Goal: Task Accomplishment & Management: Complete application form

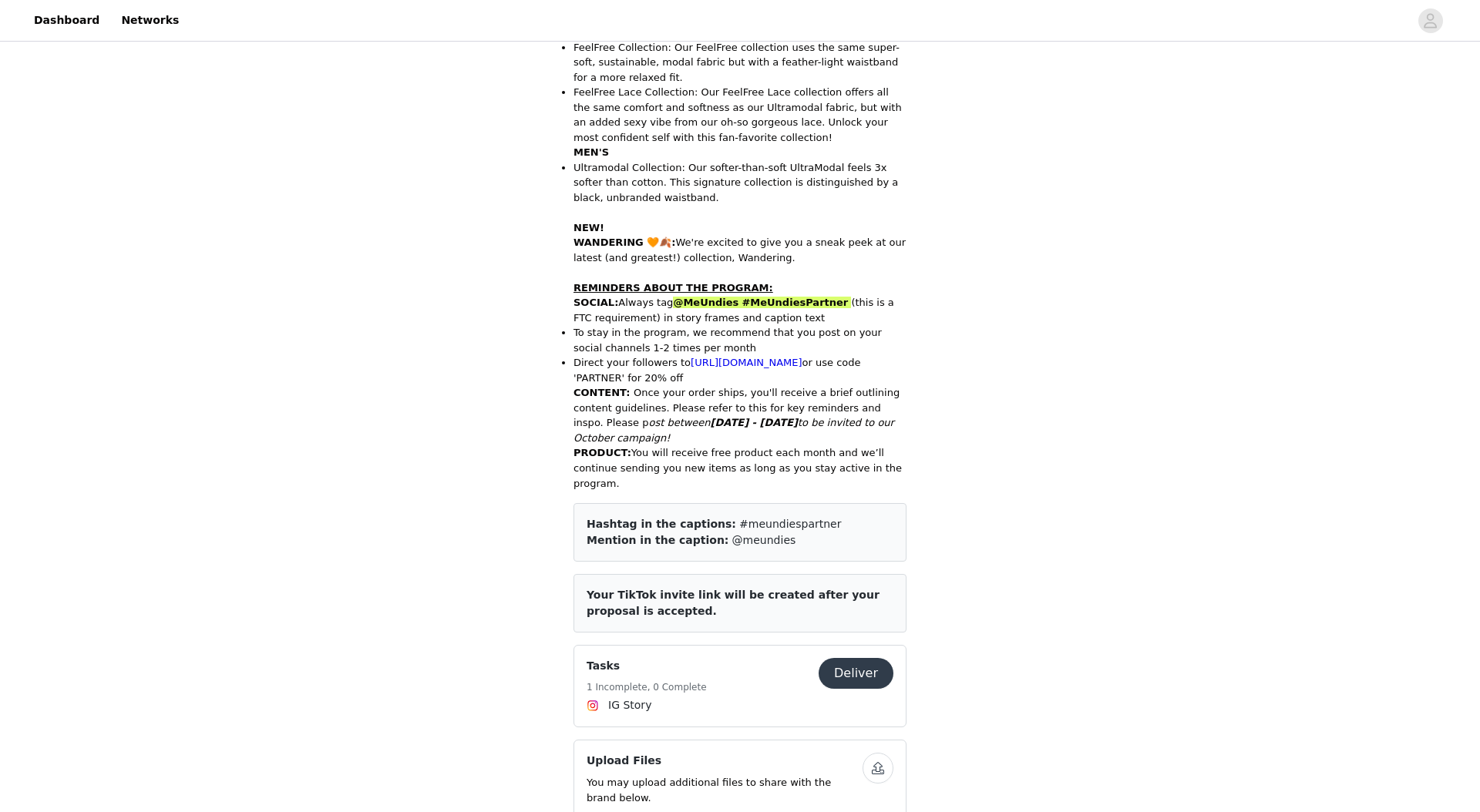
drag, startPoint x: 854, startPoint y: 338, endPoint x: 821, endPoint y: 327, distance: 34.8
click at [854, 338] on li "To stay in the program, we recommend that you post on your social channels 1-2 …" at bounding box center [740, 340] width 333 height 30
drag, startPoint x: 739, startPoint y: 305, endPoint x: 815, endPoint y: 301, distance: 76.1
click at [829, 302] on p "SOCIAL : Always tag @MeUndies #MeUndiesPartner (this is a FTC requirement) in s…" at bounding box center [740, 310] width 333 height 30
copy span "#MeUndiesPartner"
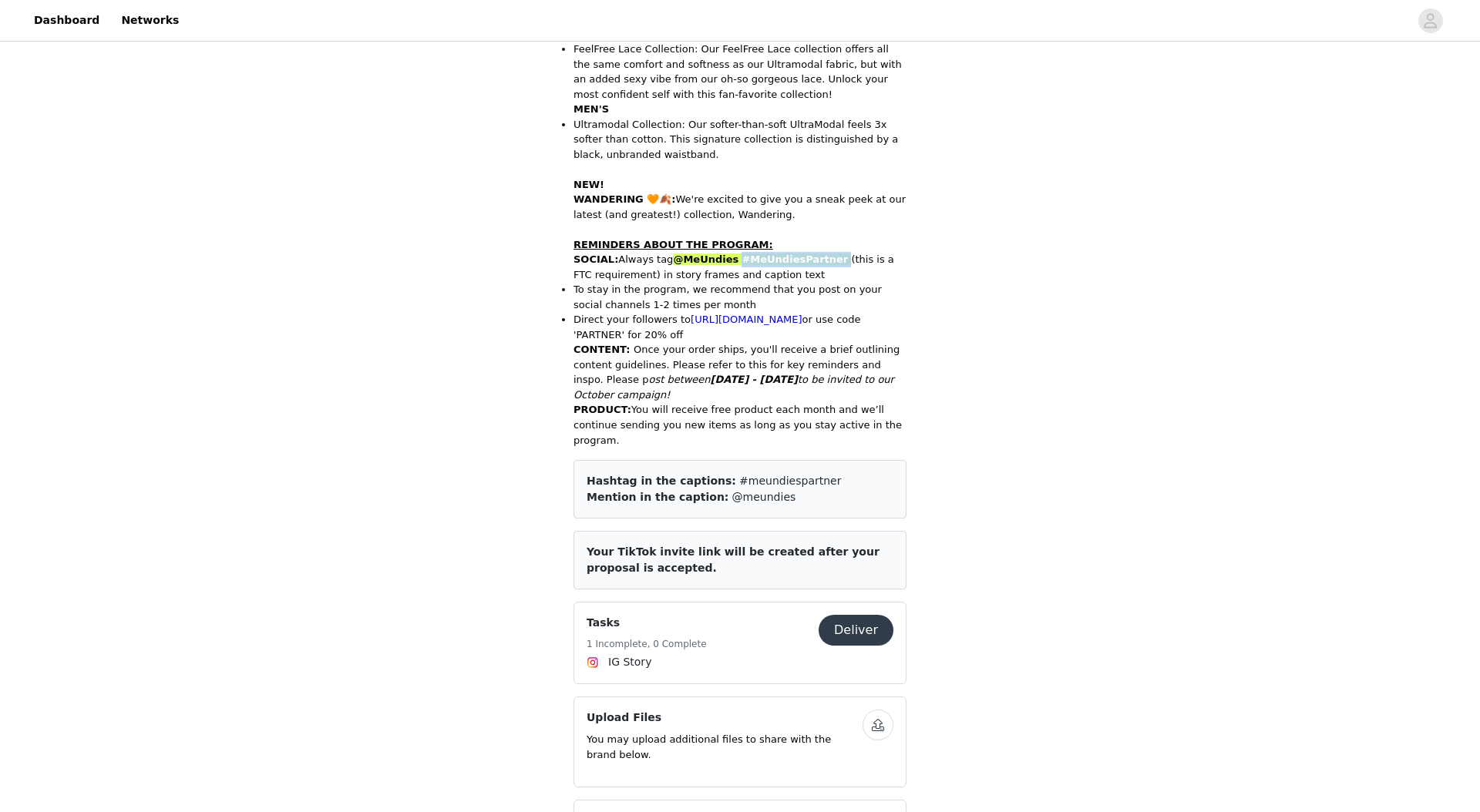
scroll to position [673, 0]
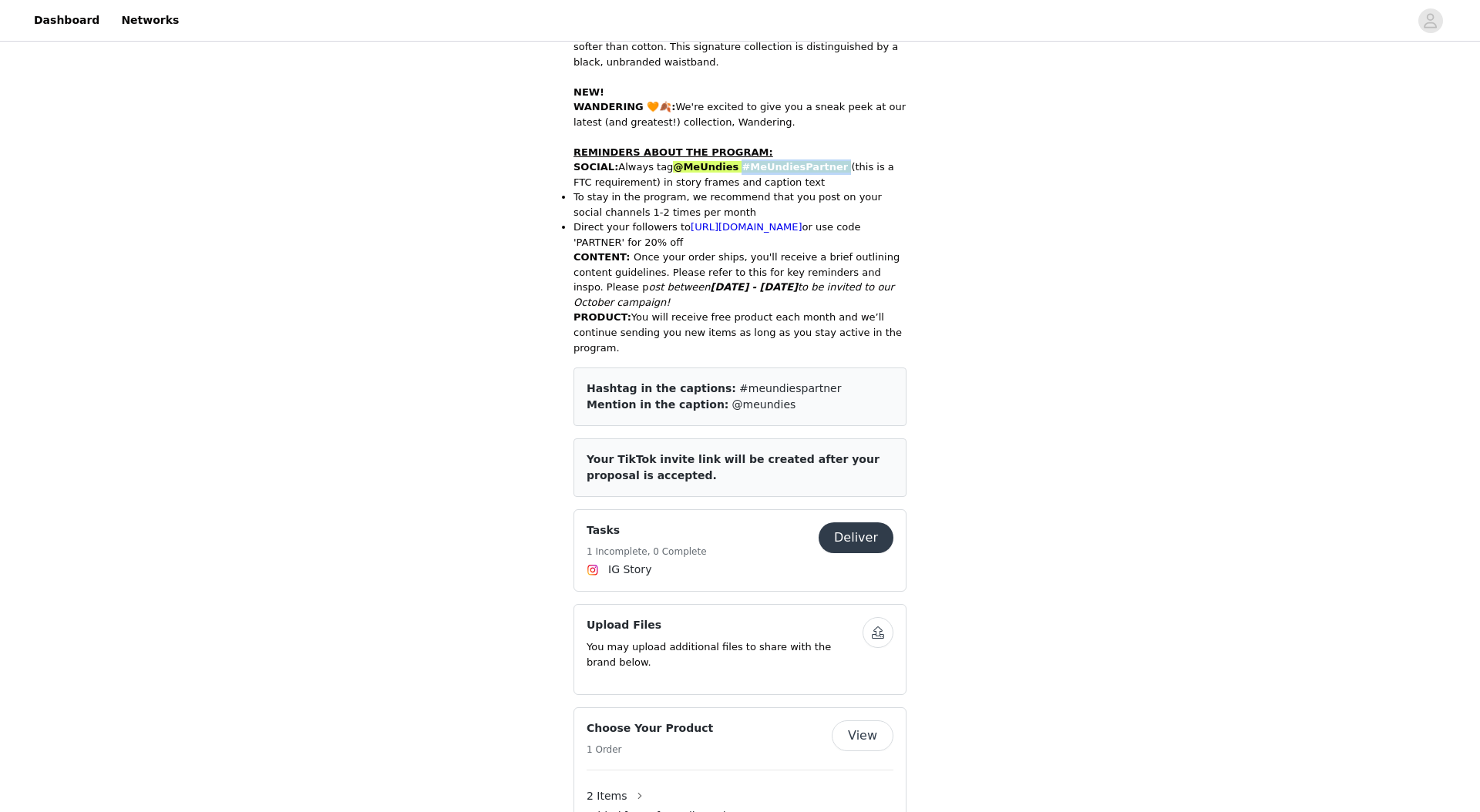
click at [871, 536] on button "Deliver" at bounding box center [856, 538] width 74 height 31
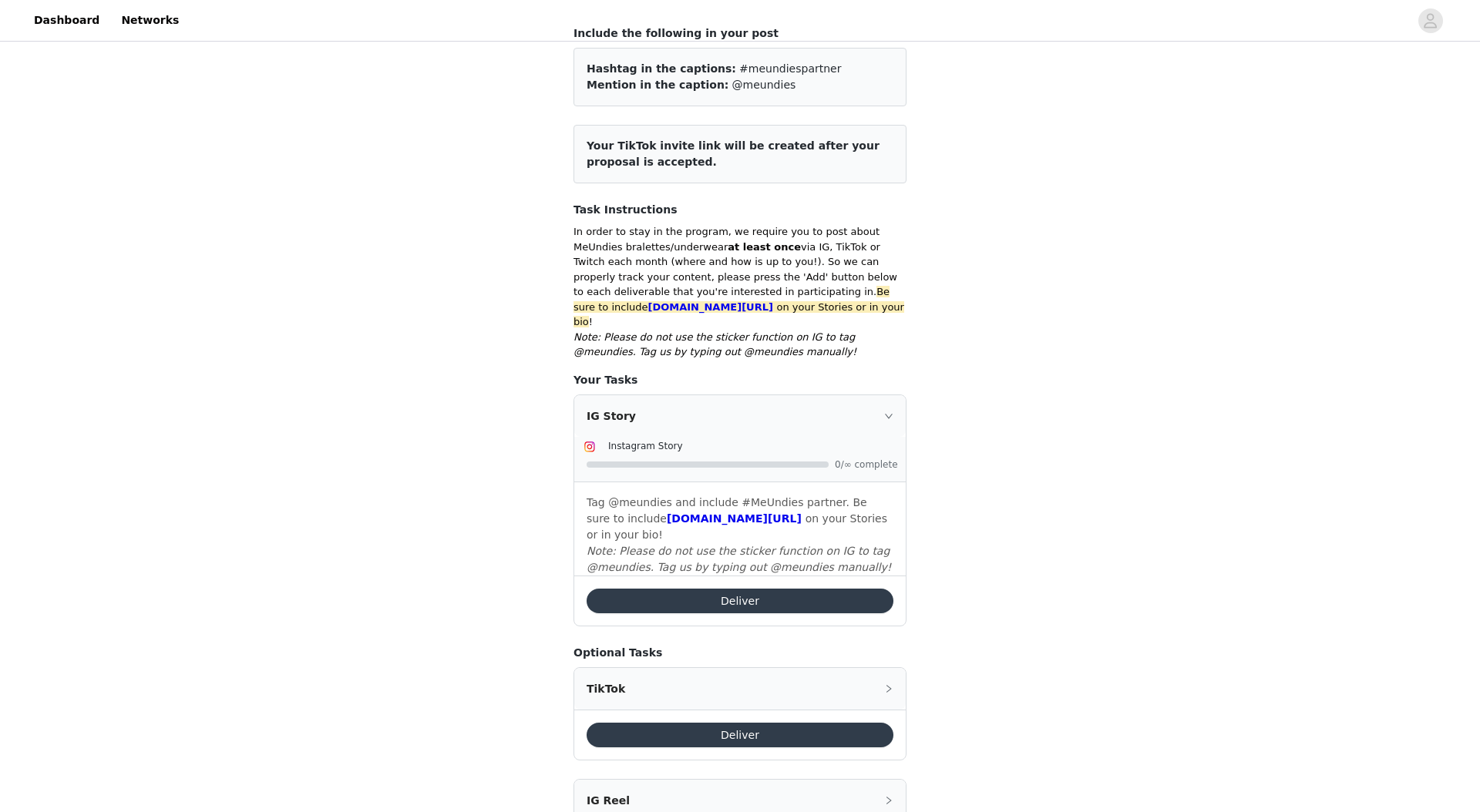
scroll to position [205, 0]
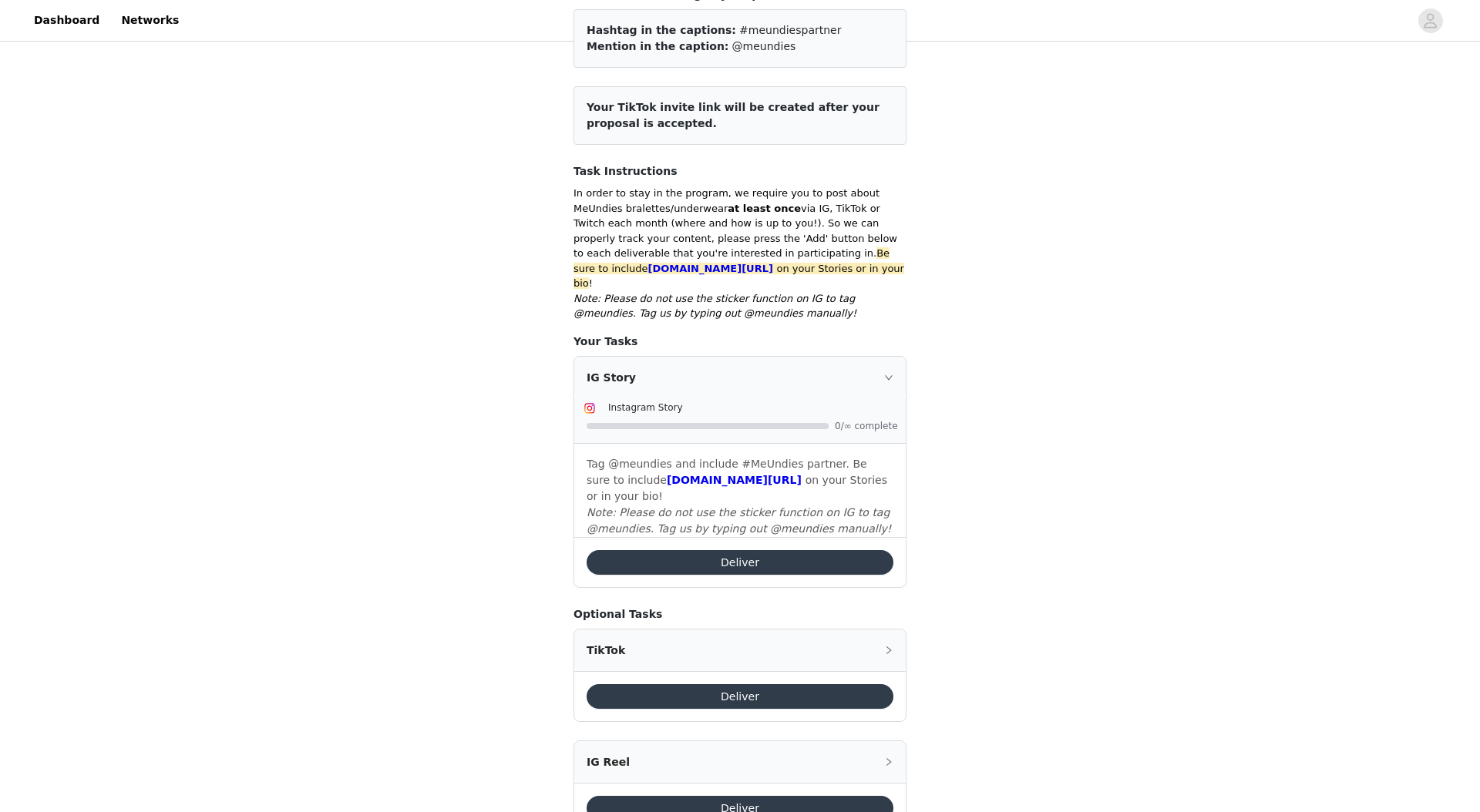
click at [742, 522] on div "IG Story Instagram Story 0/∞ complete Tag @meundies and include #MeUndies partn…" at bounding box center [740, 471] width 333 height 232
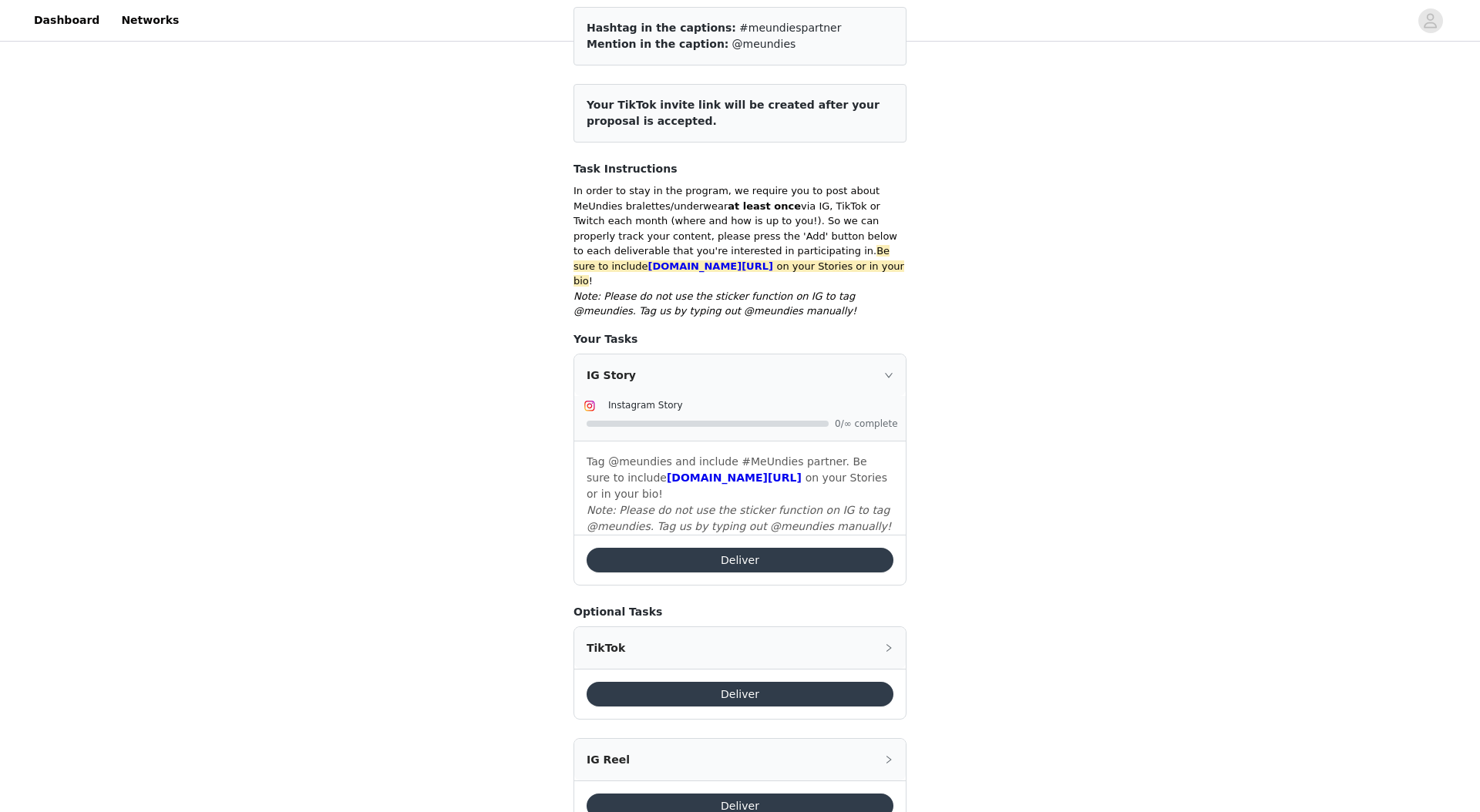
click at [743, 548] on button "Deliver" at bounding box center [740, 560] width 306 height 25
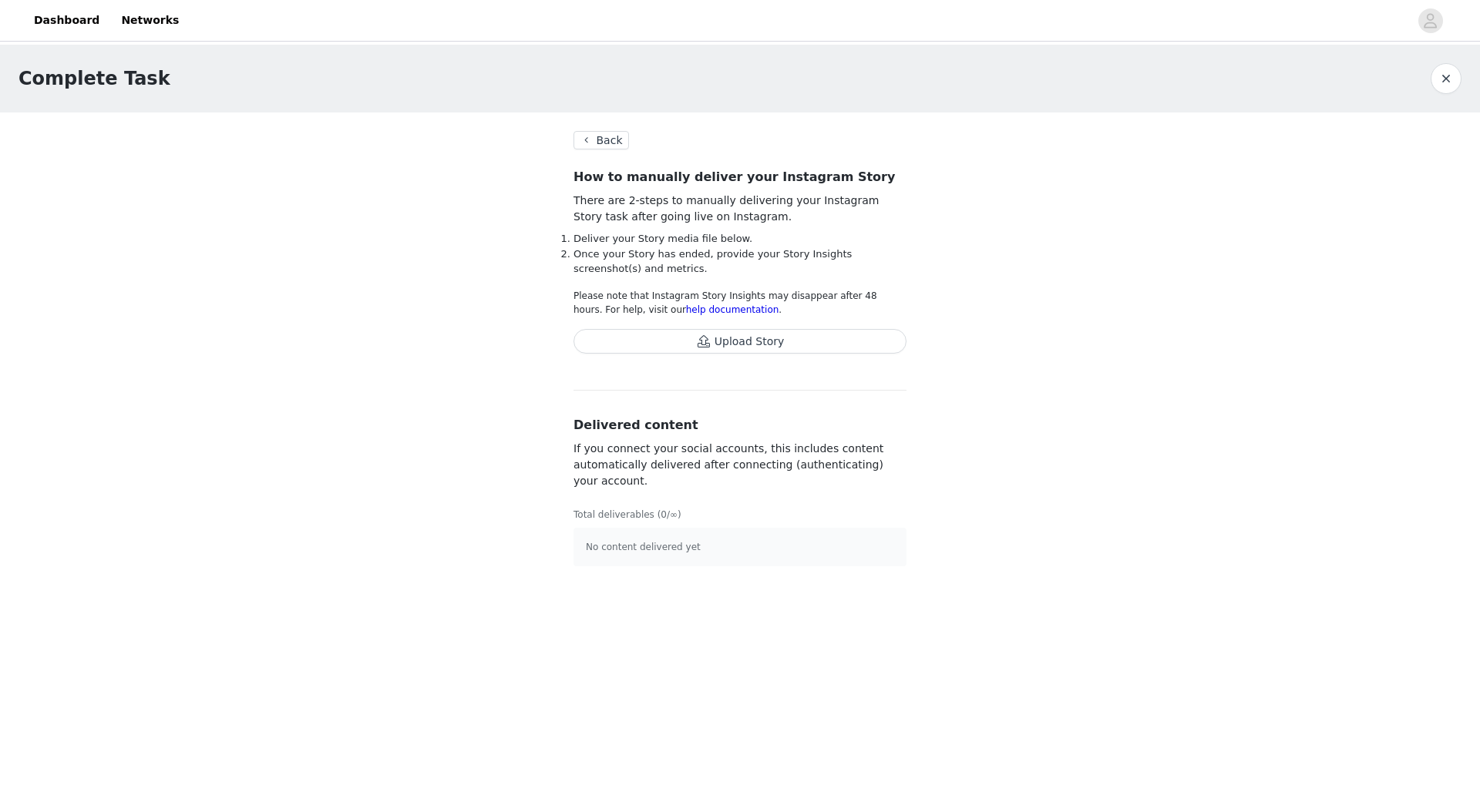
click at [687, 541] on p "No content delivered yet" at bounding box center [740, 547] width 308 height 14
click at [805, 340] on button "Upload Story" at bounding box center [740, 341] width 333 height 25
click at [606, 131] on button "Back" at bounding box center [601, 140] width 56 height 19
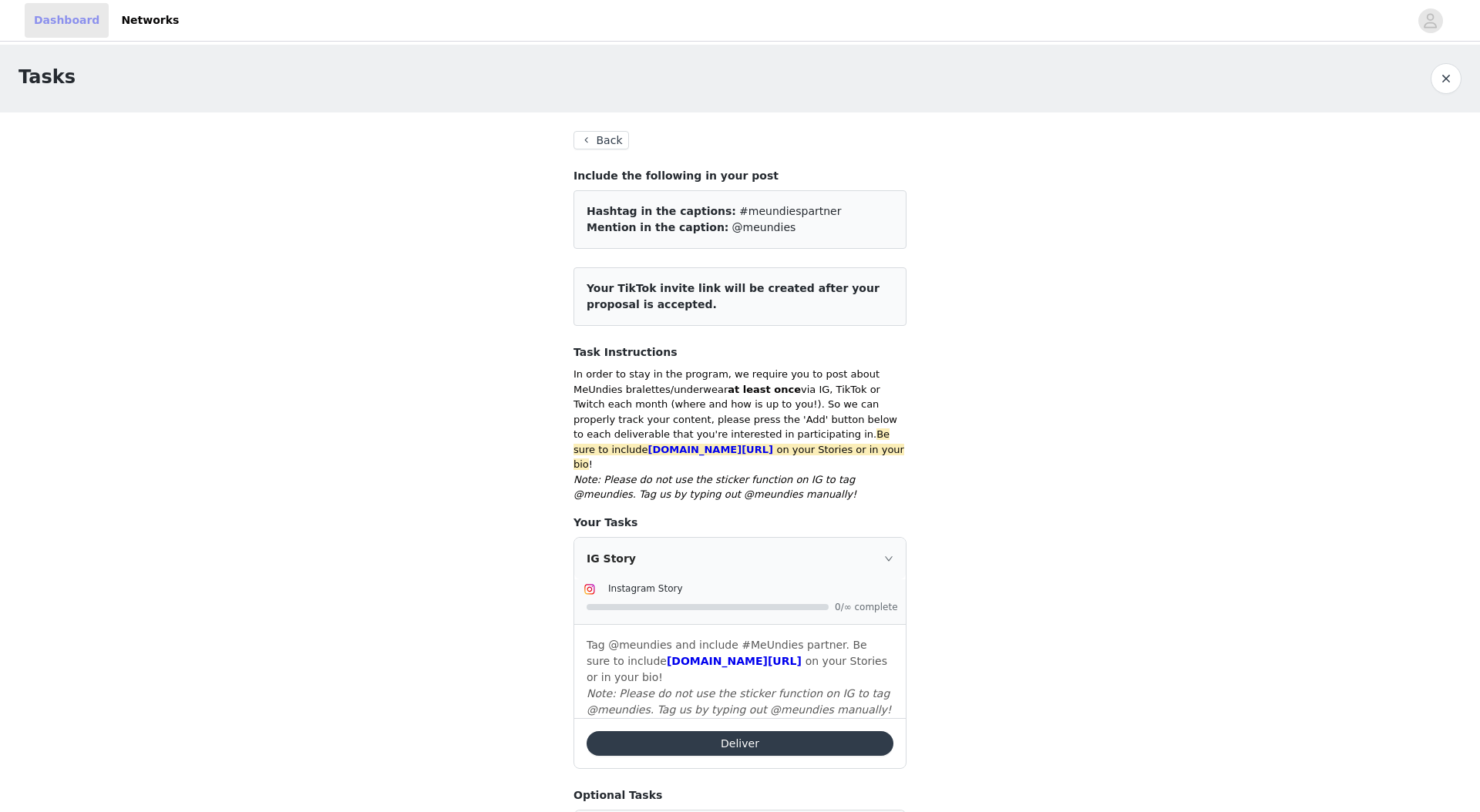
click at [37, 26] on link "Dashboard" at bounding box center [67, 21] width 84 height 35
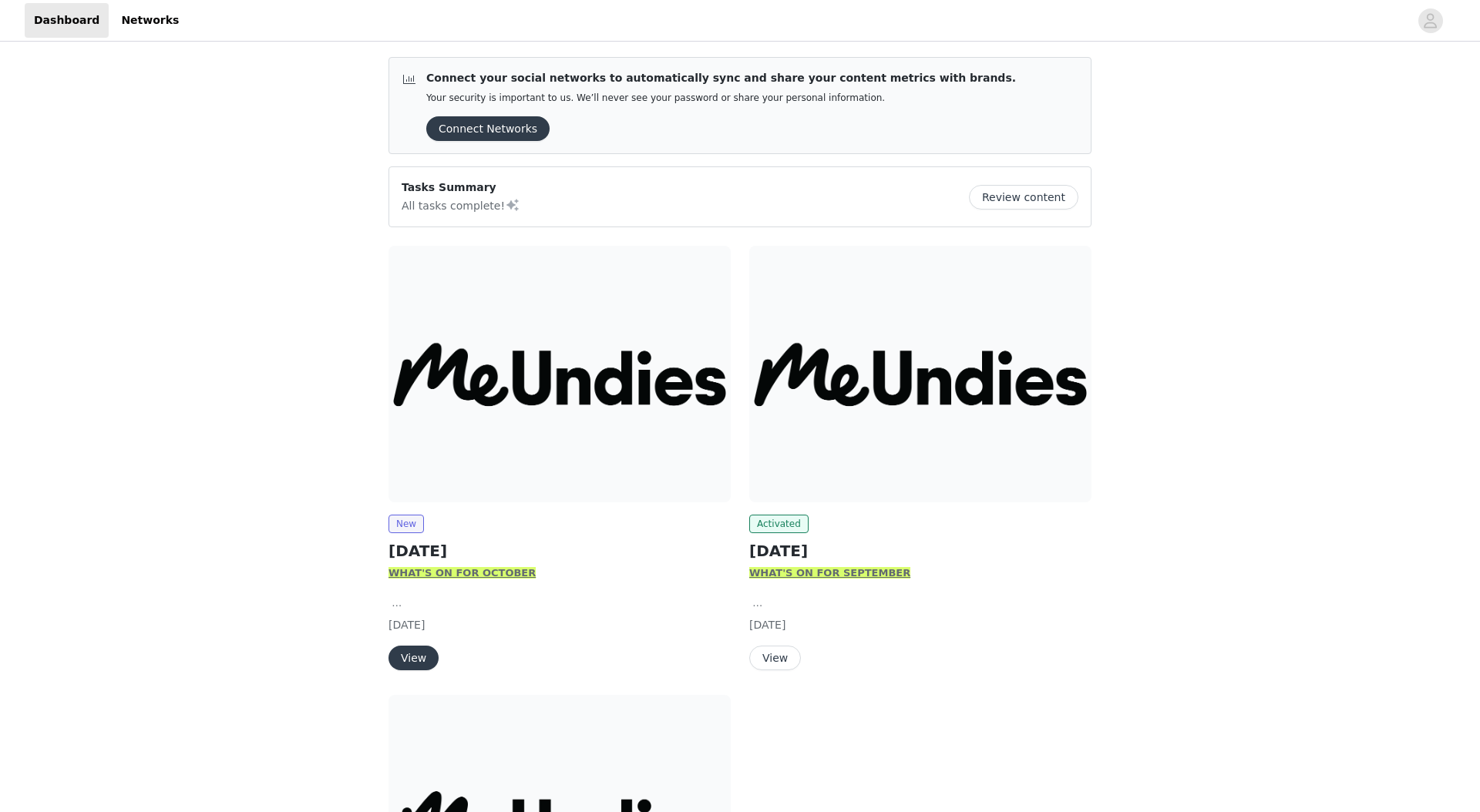
click at [418, 660] on button "View" at bounding box center [413, 658] width 51 height 25
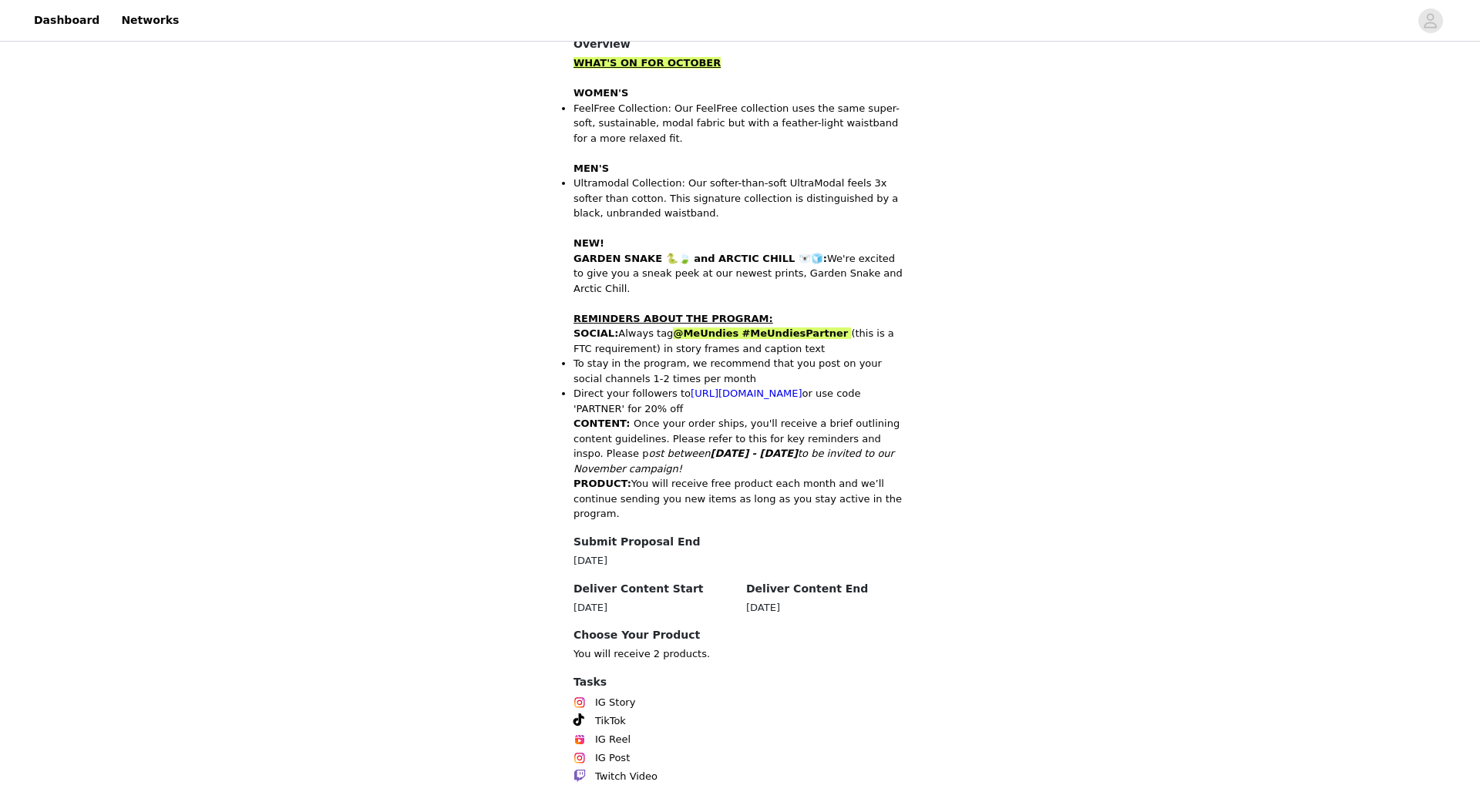
scroll to position [556, 0]
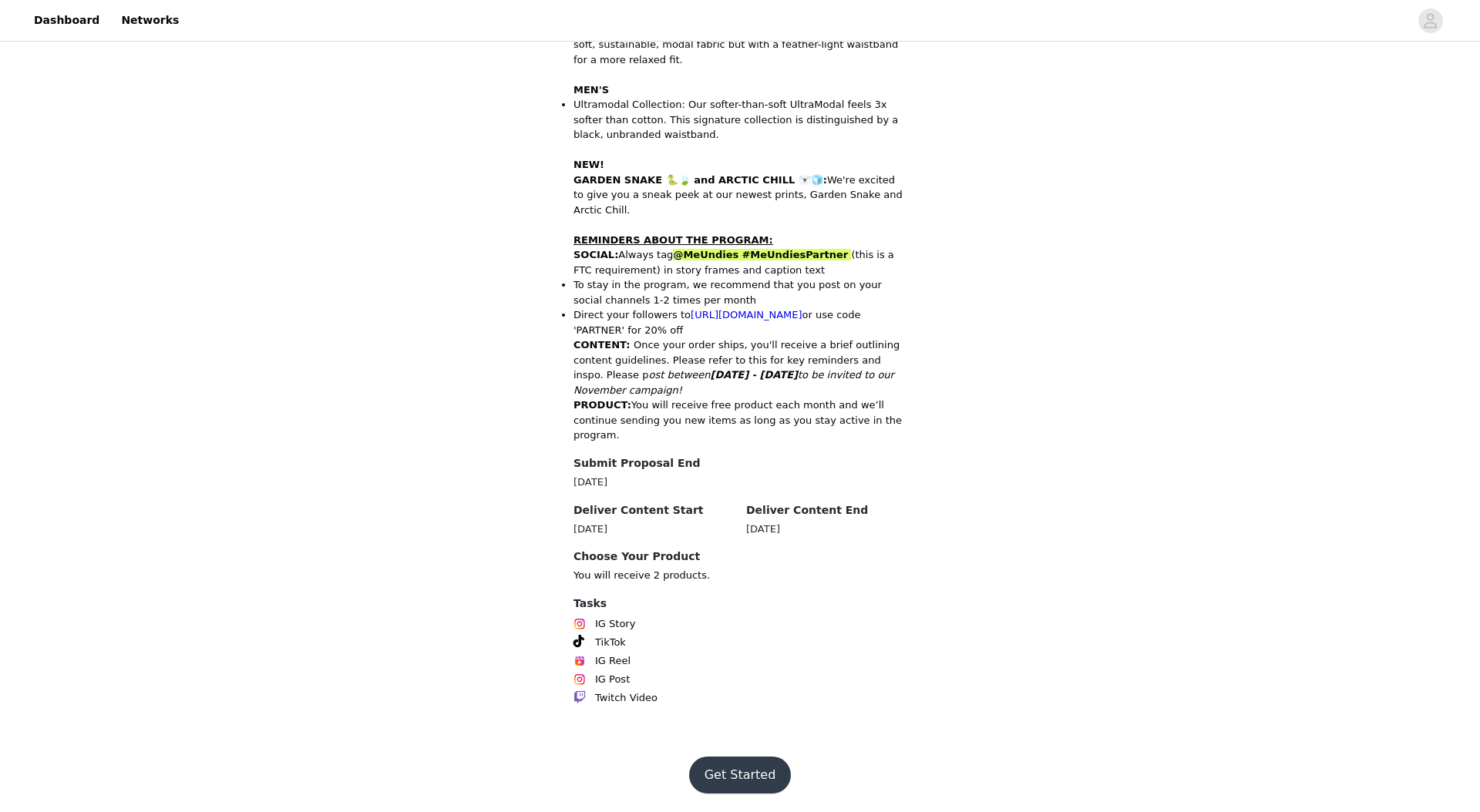
click at [742, 763] on button "Get Started" at bounding box center [740, 774] width 103 height 37
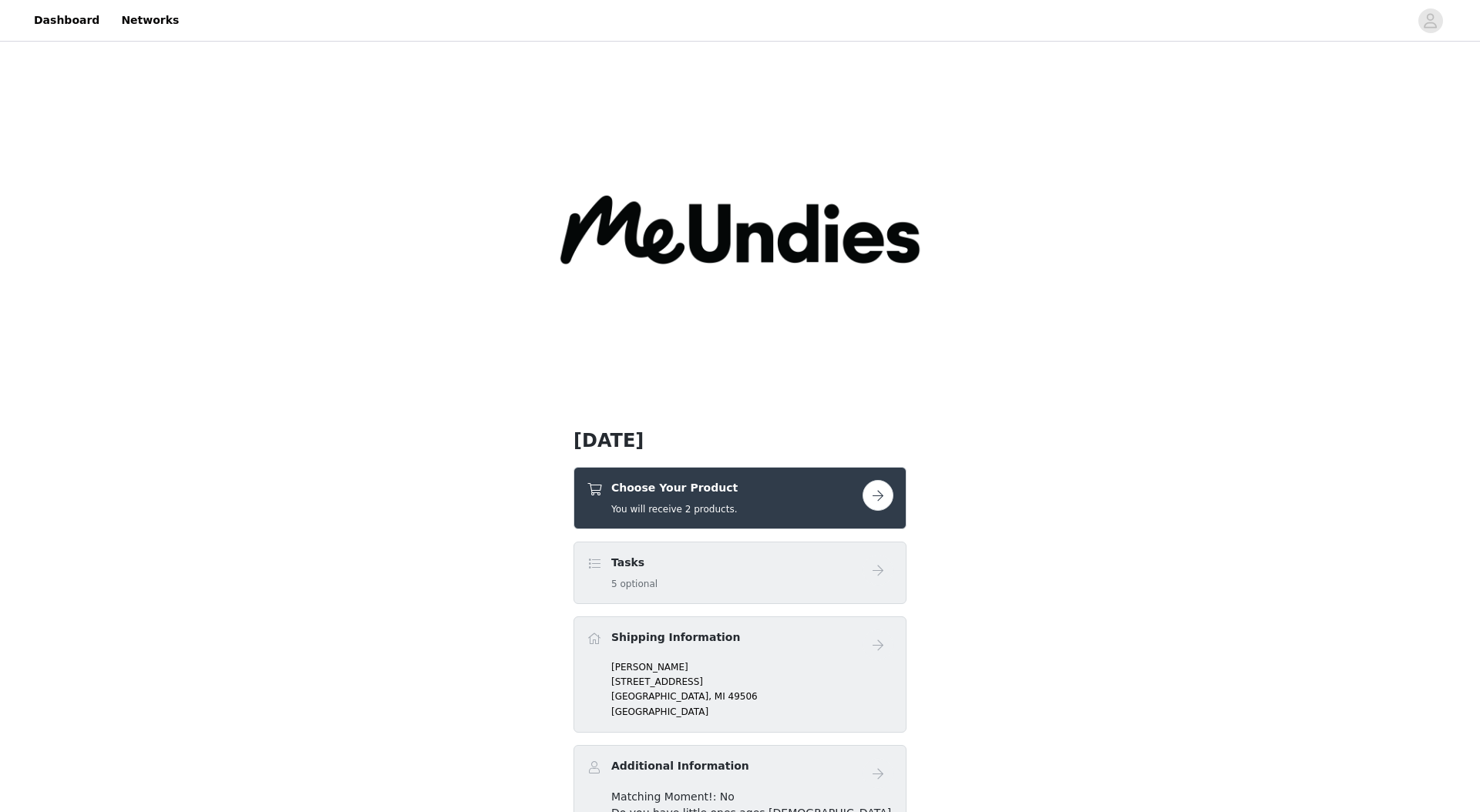
click at [872, 511] on div "Choose Your Product You will receive 2 products." at bounding box center [740, 498] width 306 height 36
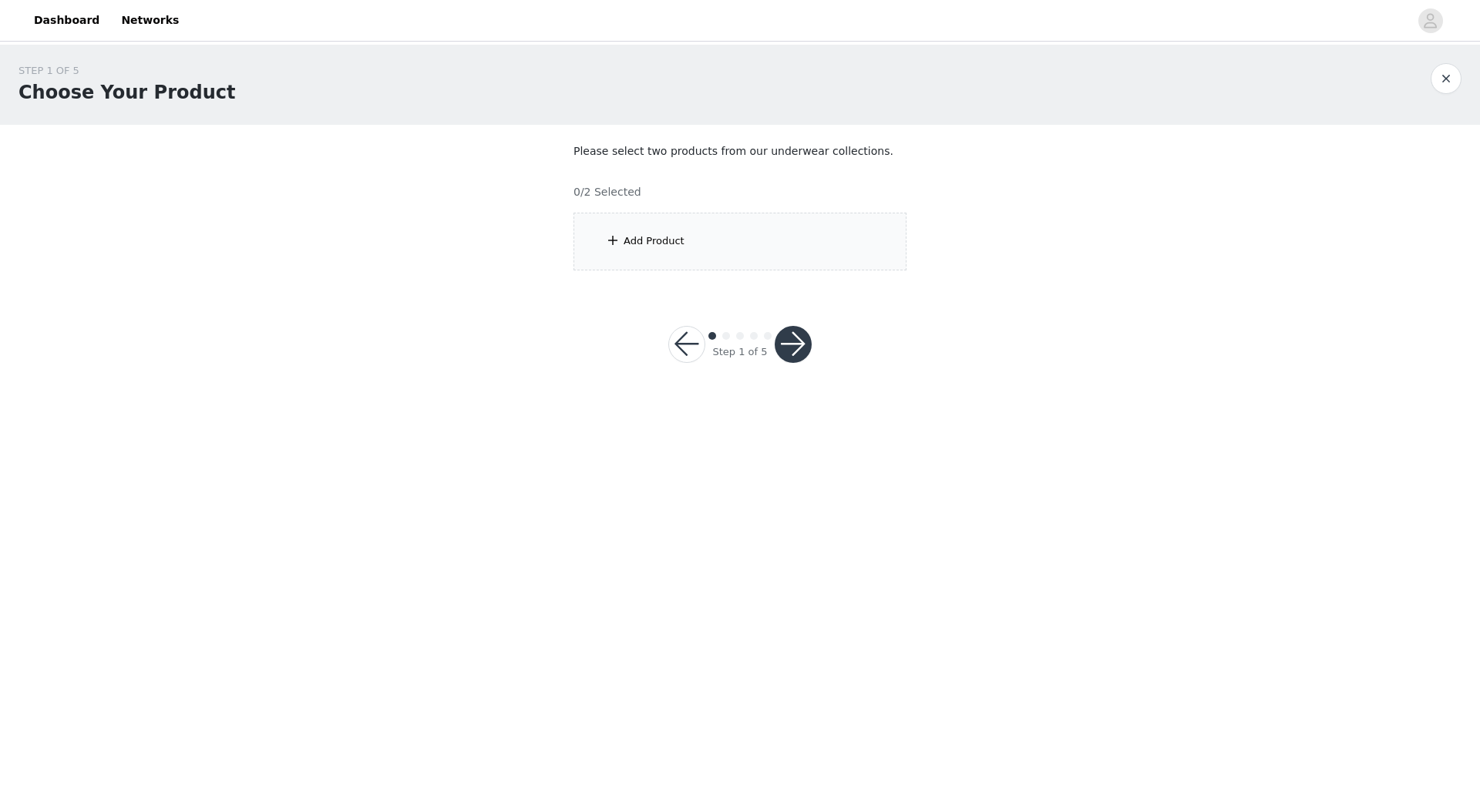
click at [710, 233] on div "Add Product" at bounding box center [740, 242] width 333 height 58
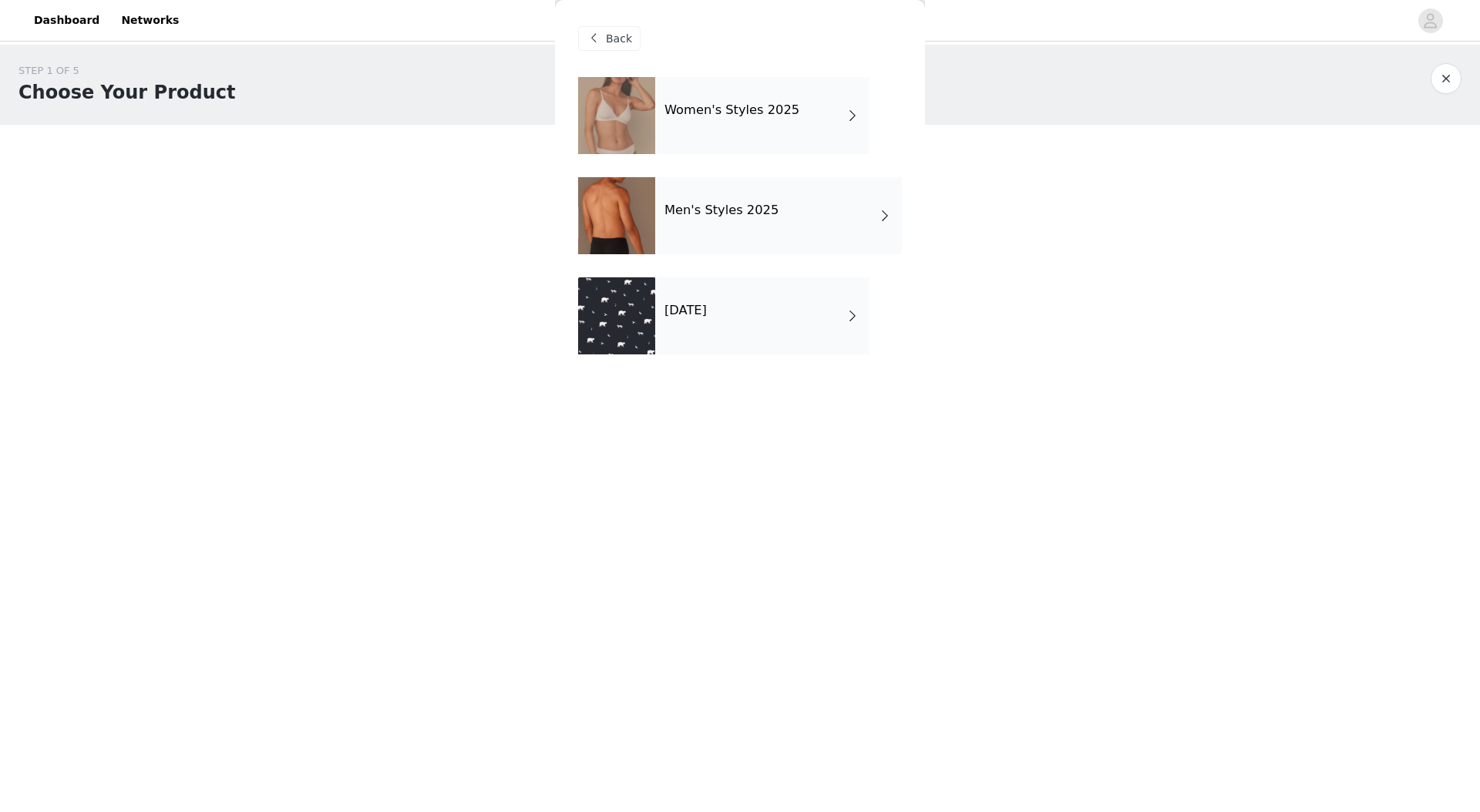
click at [788, 311] on div "[DATE]" at bounding box center [763, 316] width 214 height 77
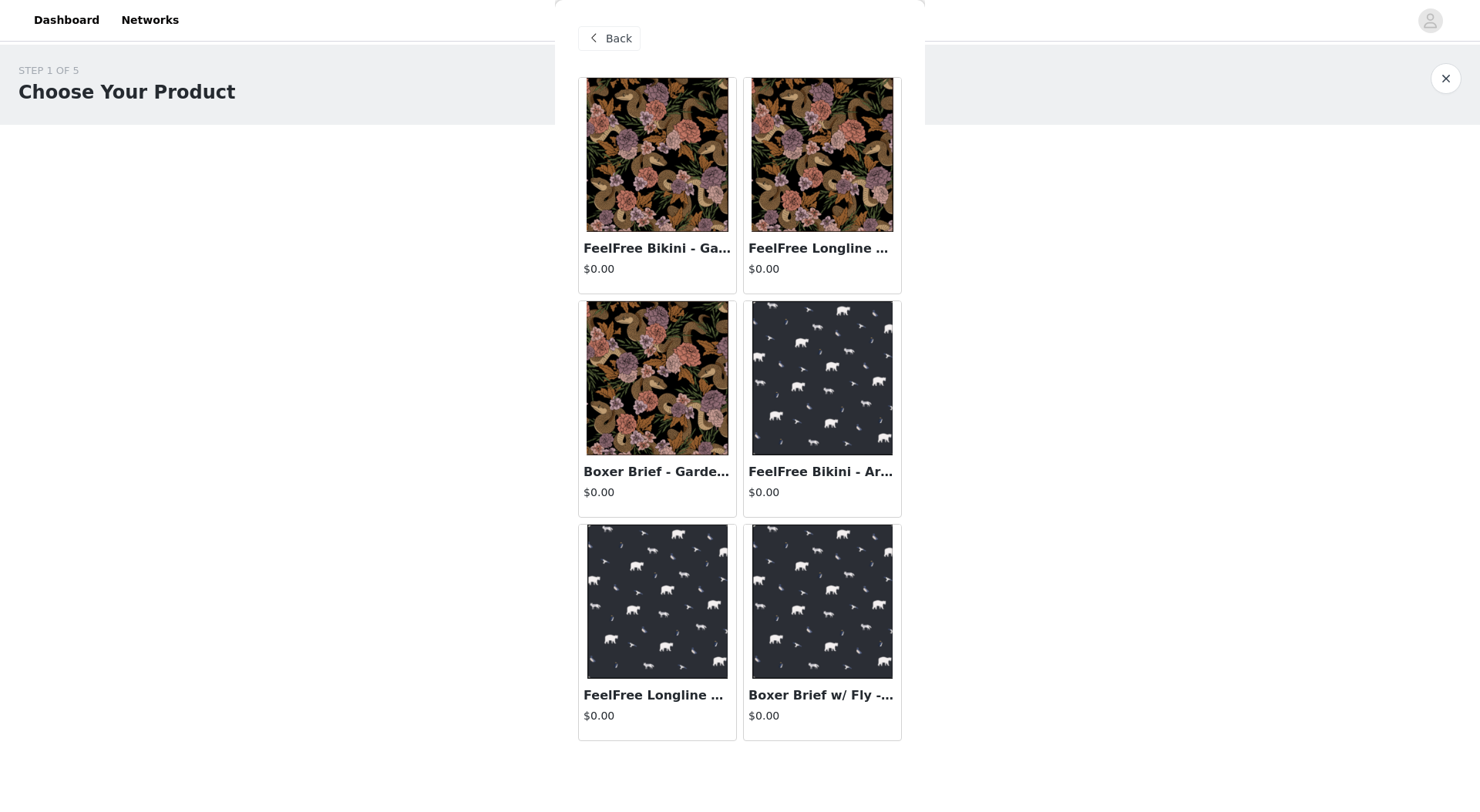
click at [827, 589] on img at bounding box center [823, 602] width 141 height 154
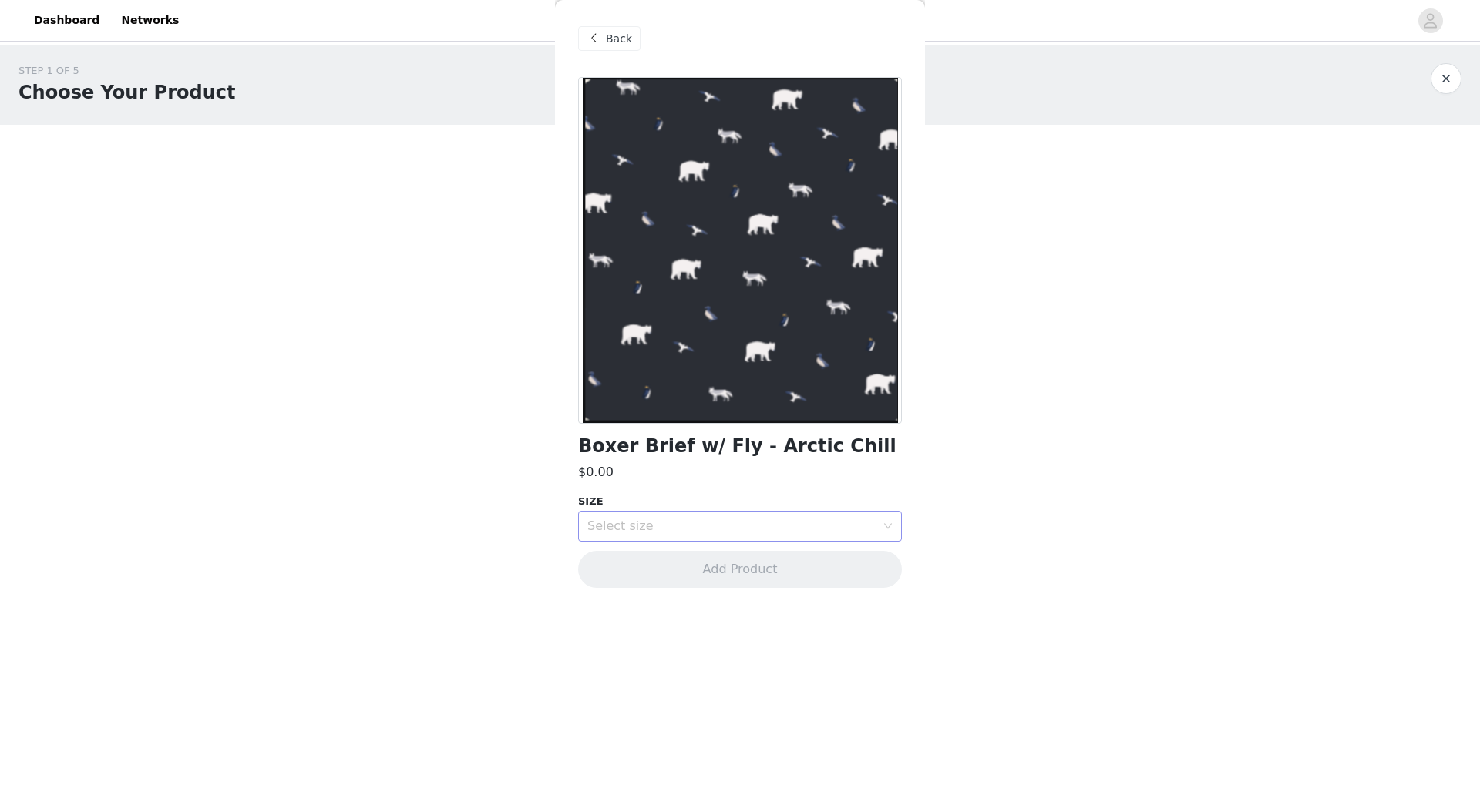
click at [704, 523] on div "Select size" at bounding box center [731, 526] width 288 height 15
click at [615, 588] on li "M" at bounding box center [740, 584] width 324 height 25
click at [609, 44] on span "Back" at bounding box center [619, 39] width 27 height 16
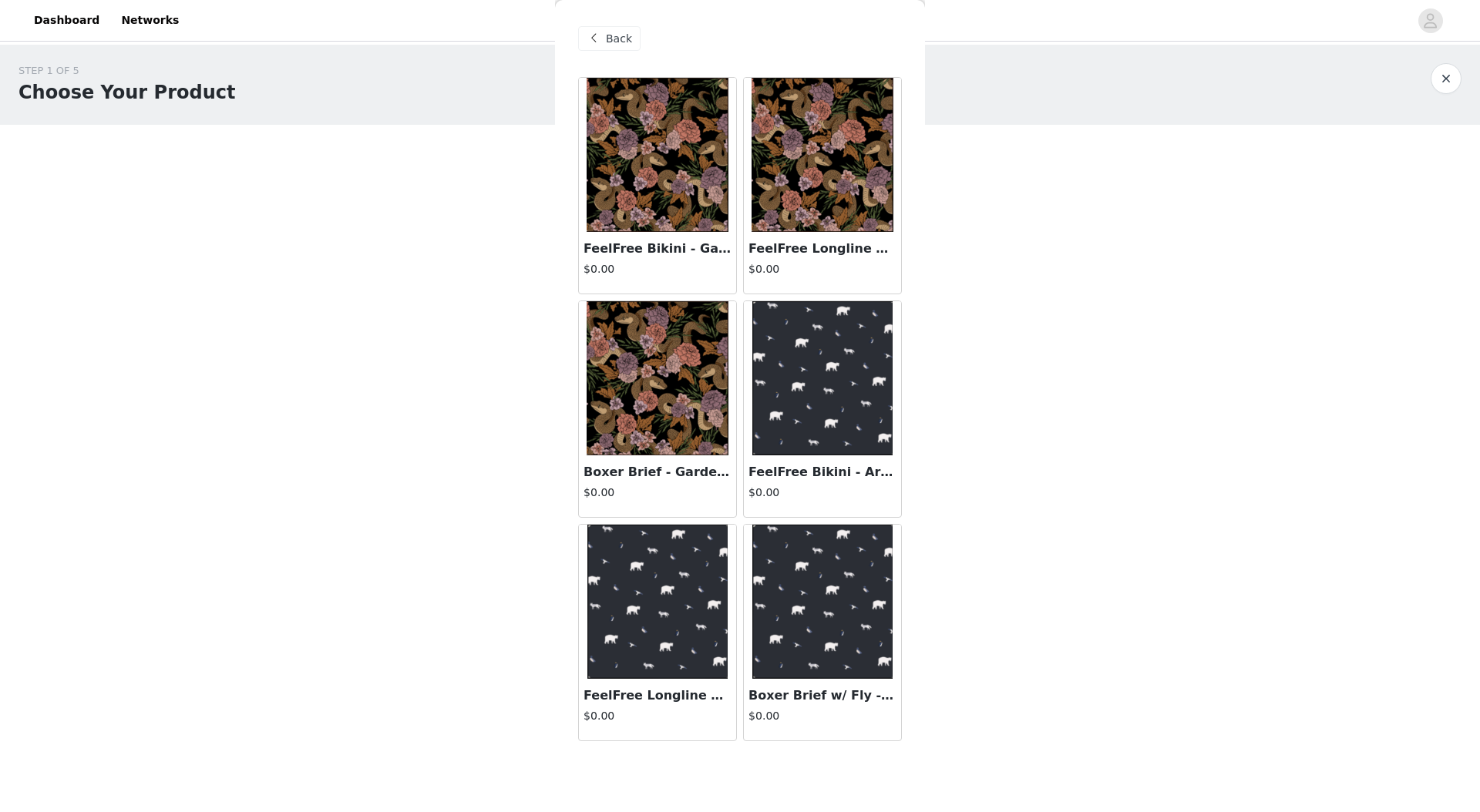
click at [702, 585] on img at bounding box center [657, 602] width 141 height 154
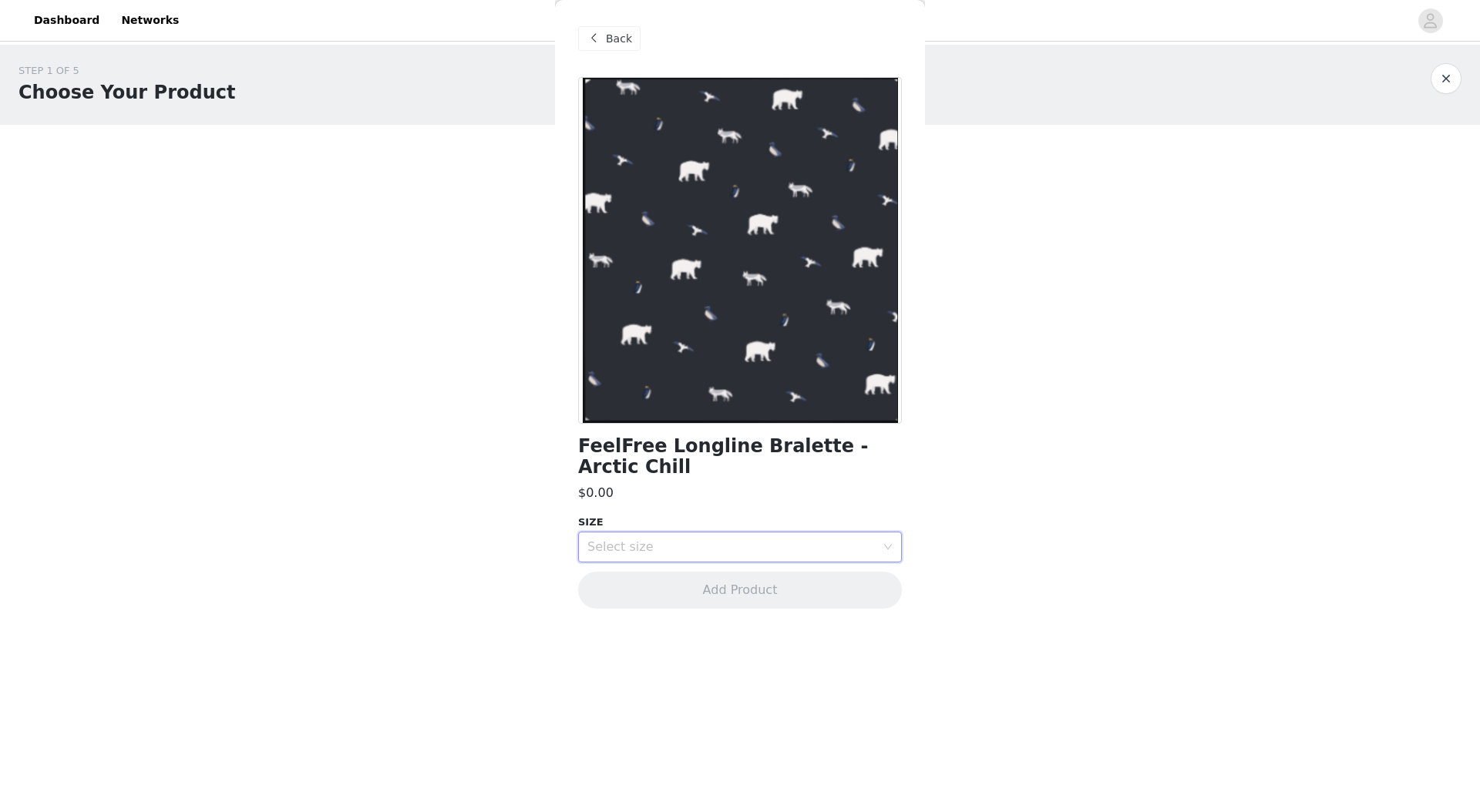
click at [741, 533] on div "Select size" at bounding box center [734, 547] width 295 height 29
click at [626, 655] on li "L" at bounding box center [740, 655] width 324 height 25
click at [604, 42] on div "Back" at bounding box center [609, 39] width 62 height 25
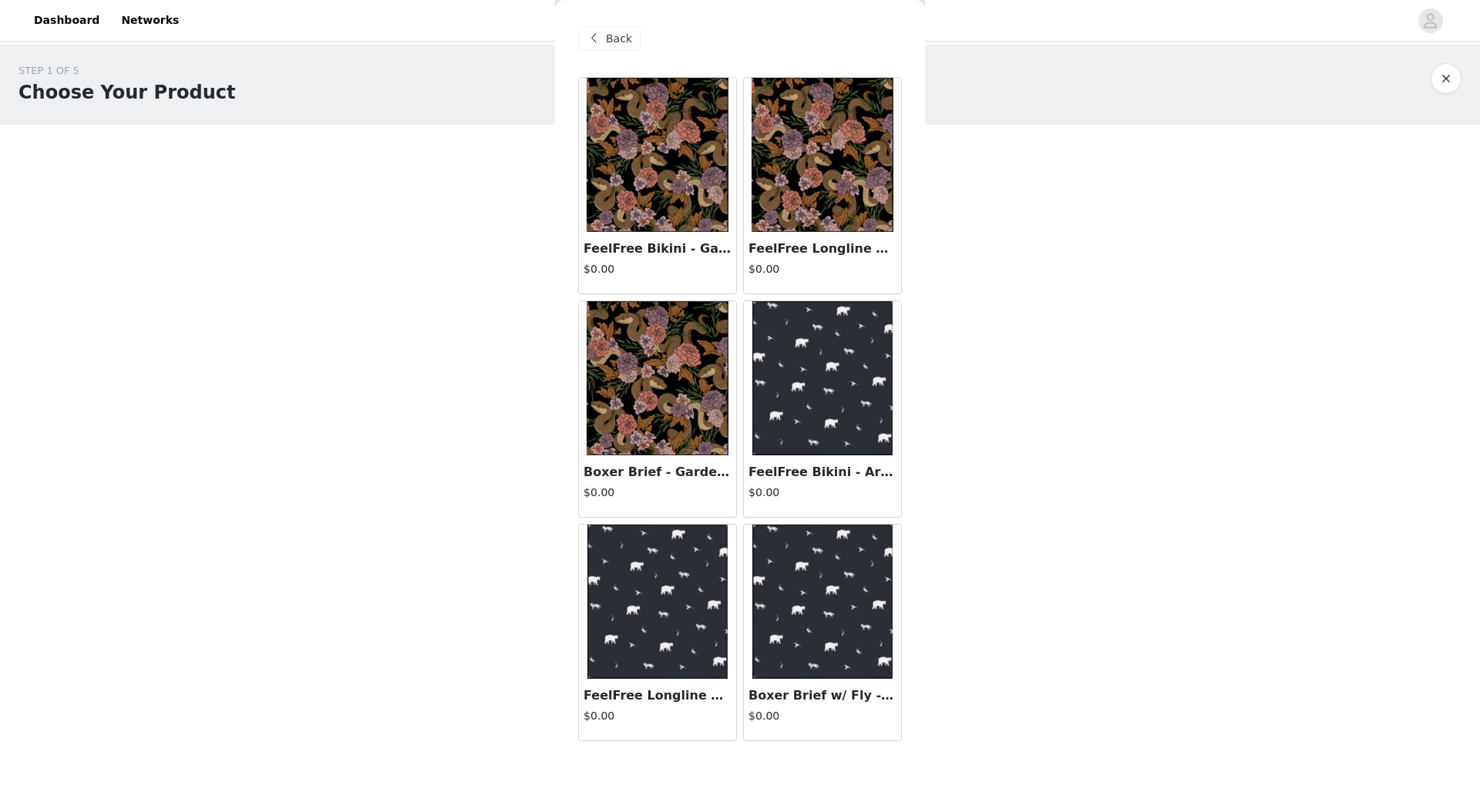
click at [613, 49] on div "Back" at bounding box center [609, 39] width 62 height 25
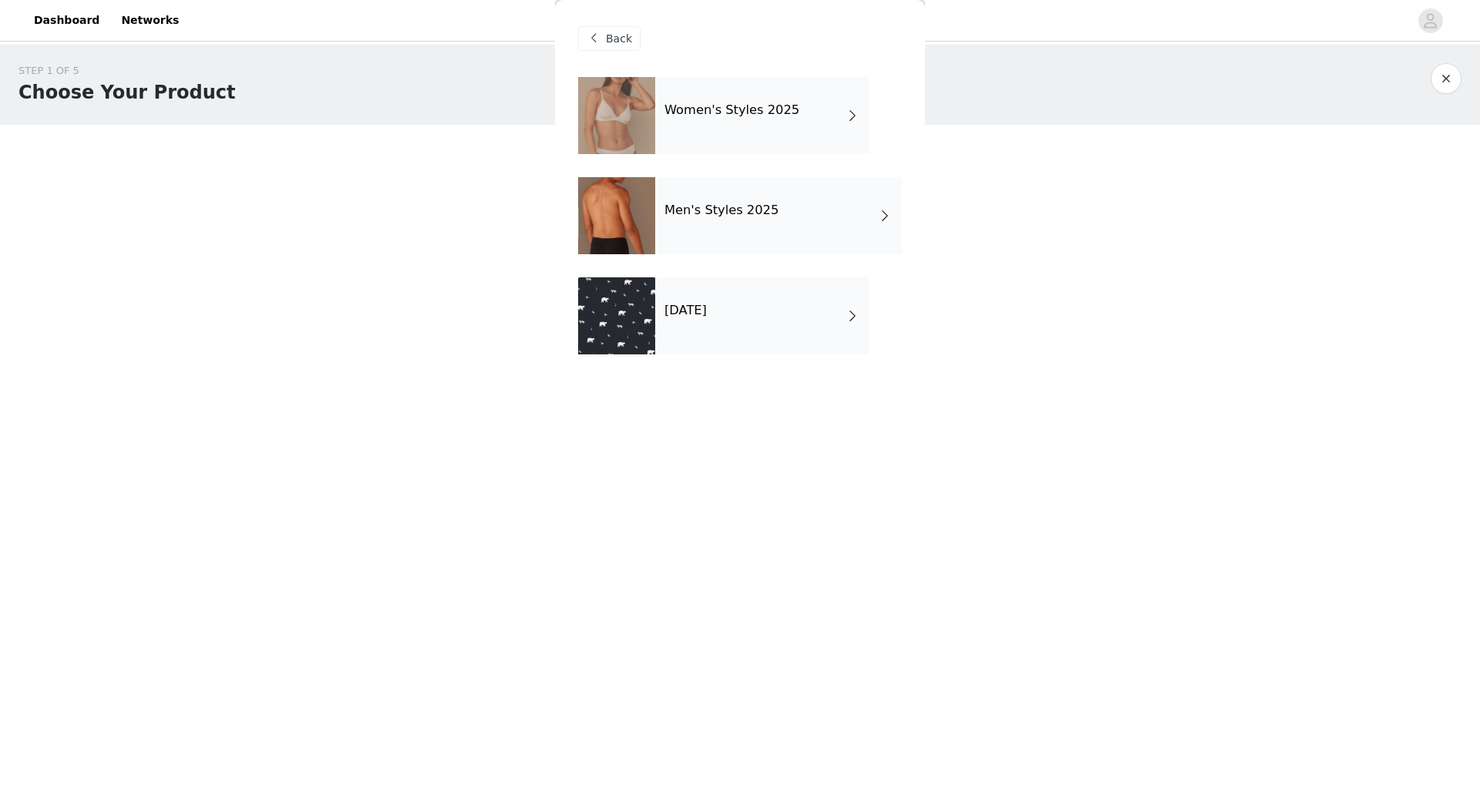
click at [703, 112] on h4 "Women's Styles 2025" at bounding box center [732, 110] width 135 height 14
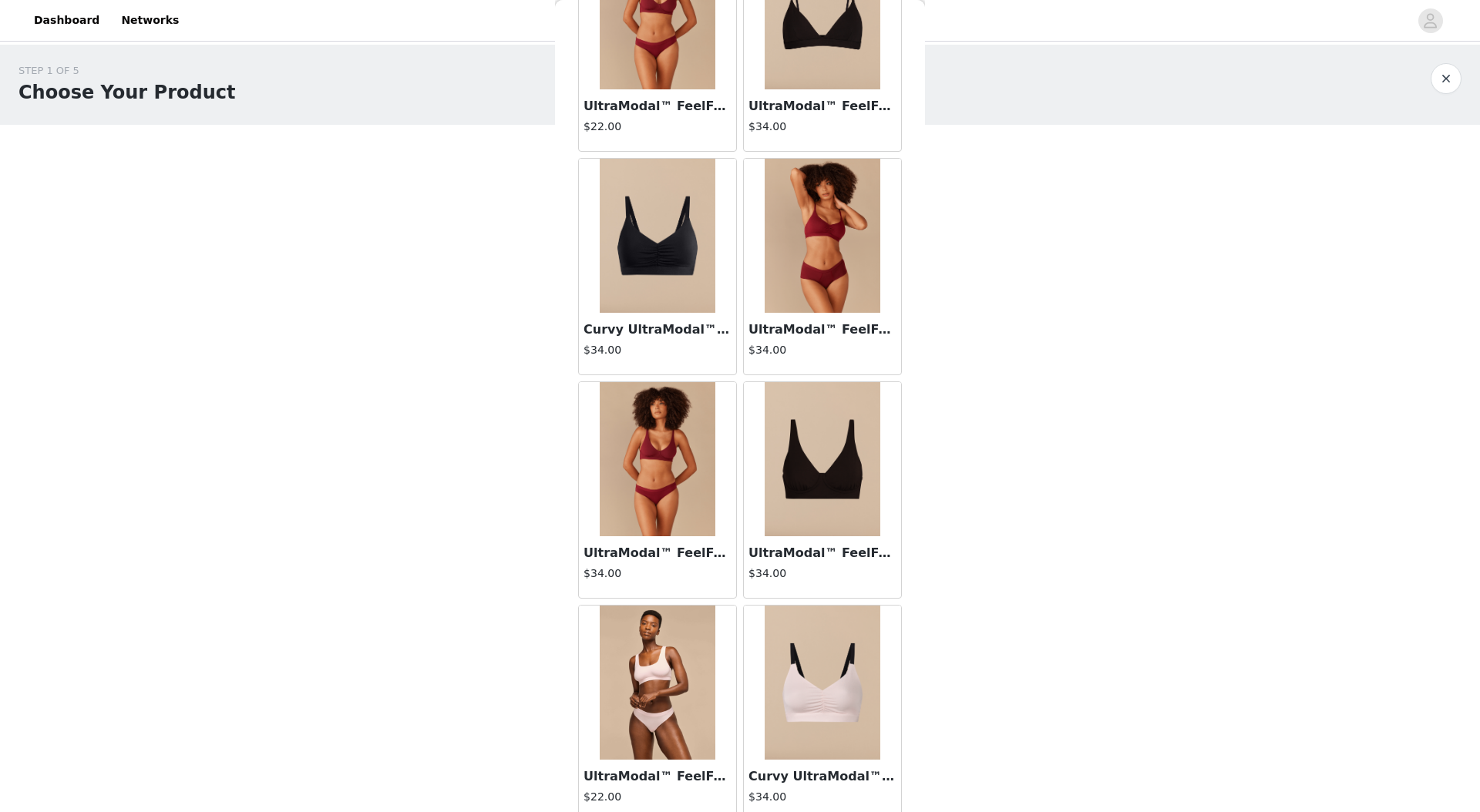
scroll to position [1546, 0]
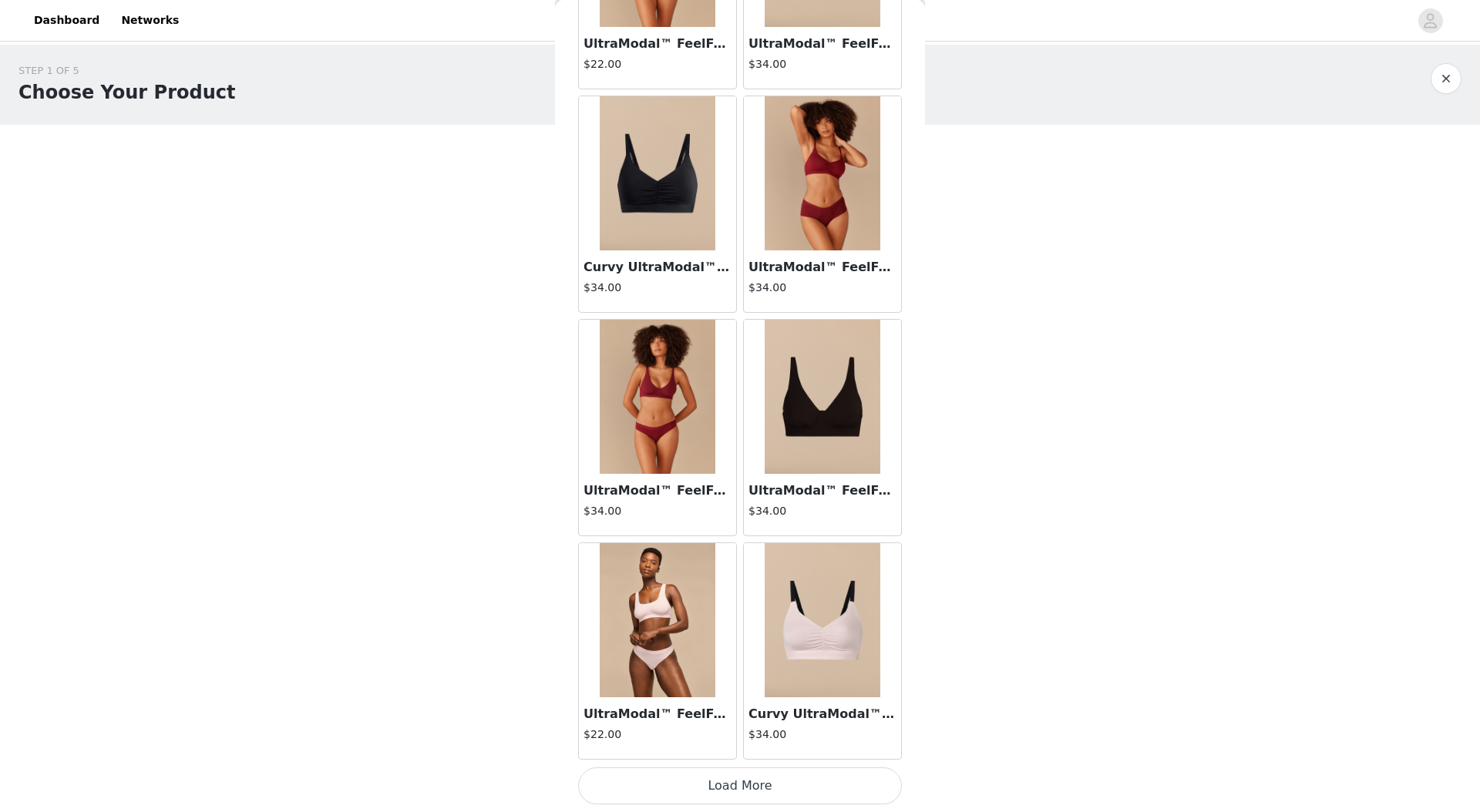
click at [808, 788] on button "Load More" at bounding box center [740, 785] width 324 height 37
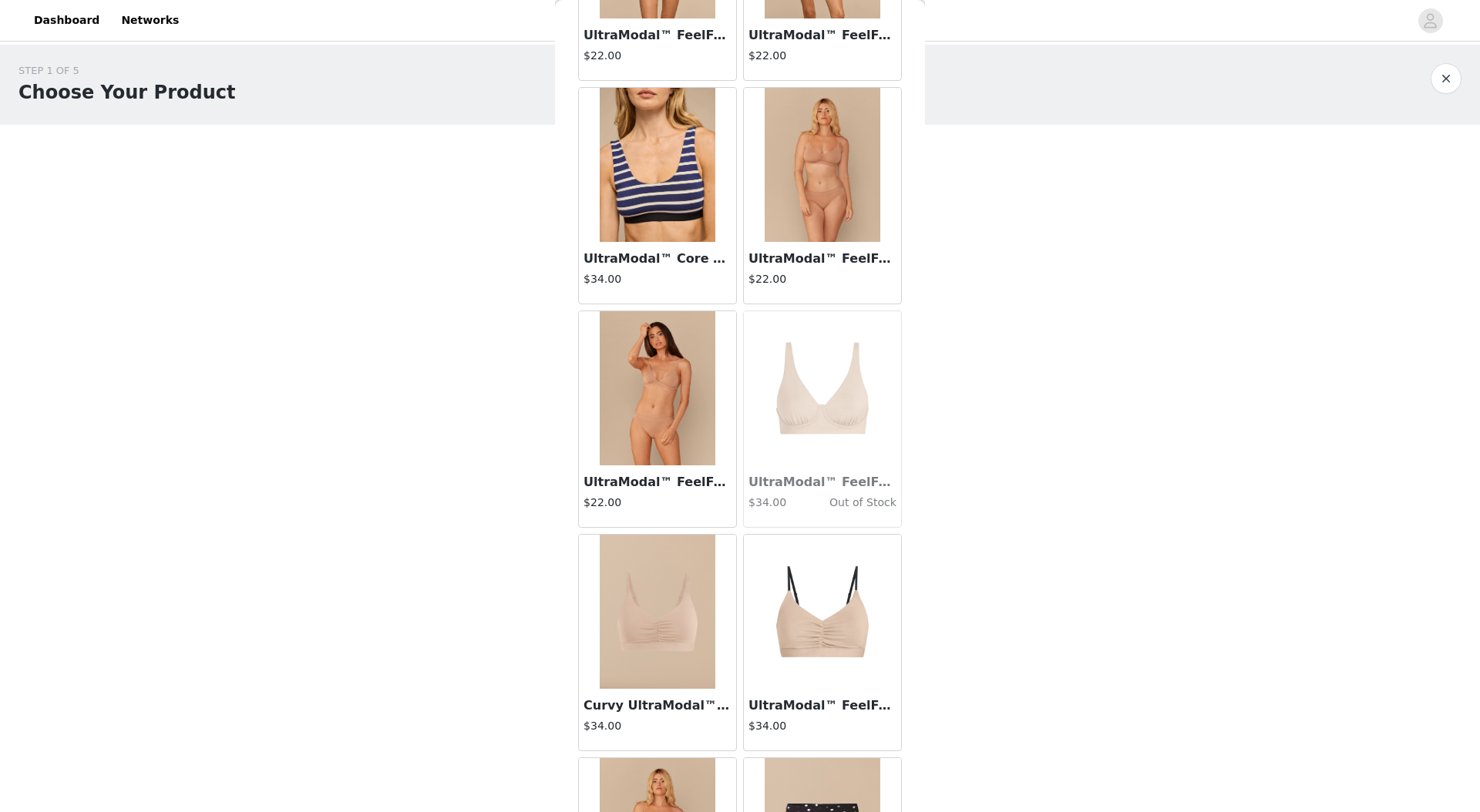
scroll to position [3781, 0]
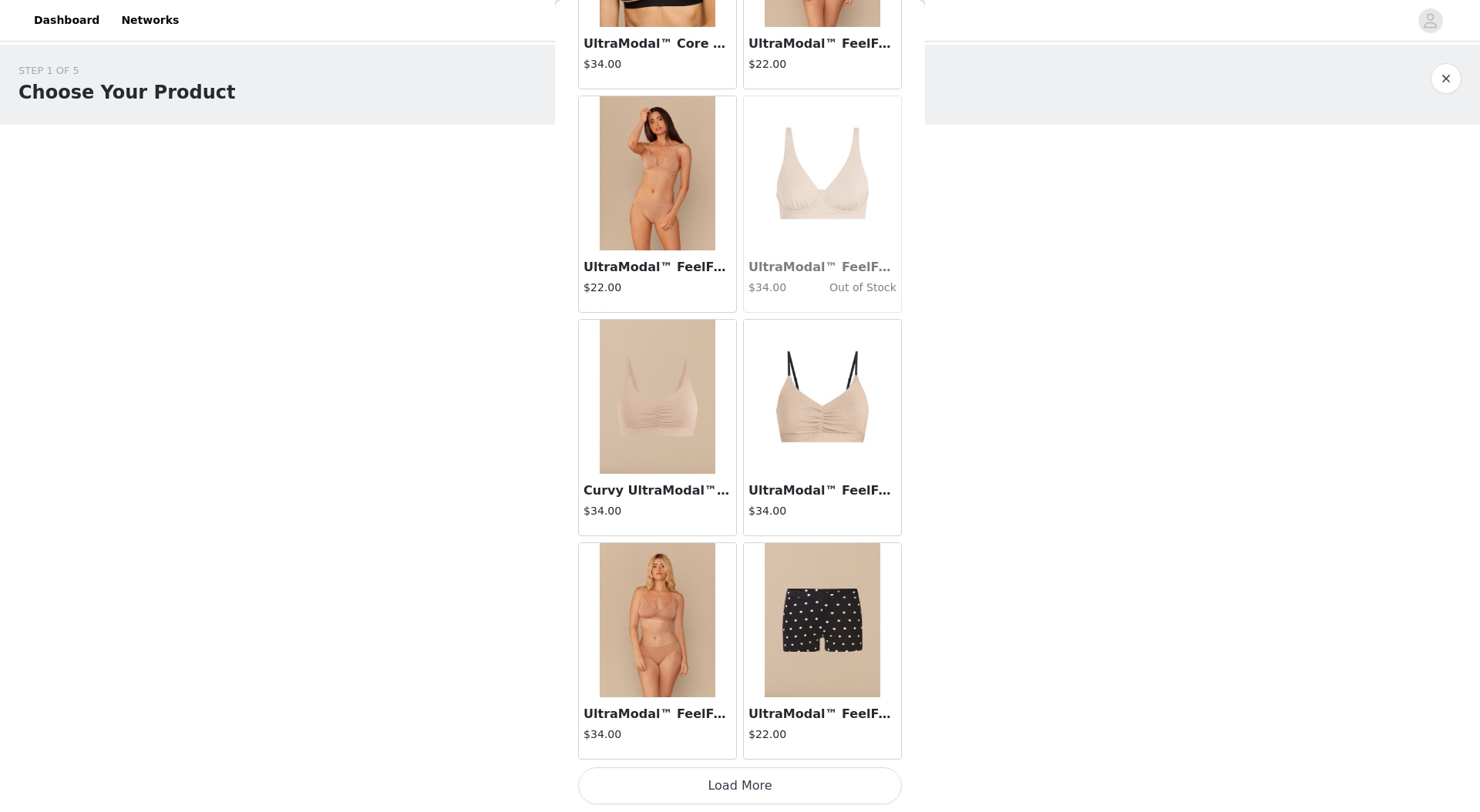
click at [712, 779] on button "Load More" at bounding box center [740, 785] width 324 height 37
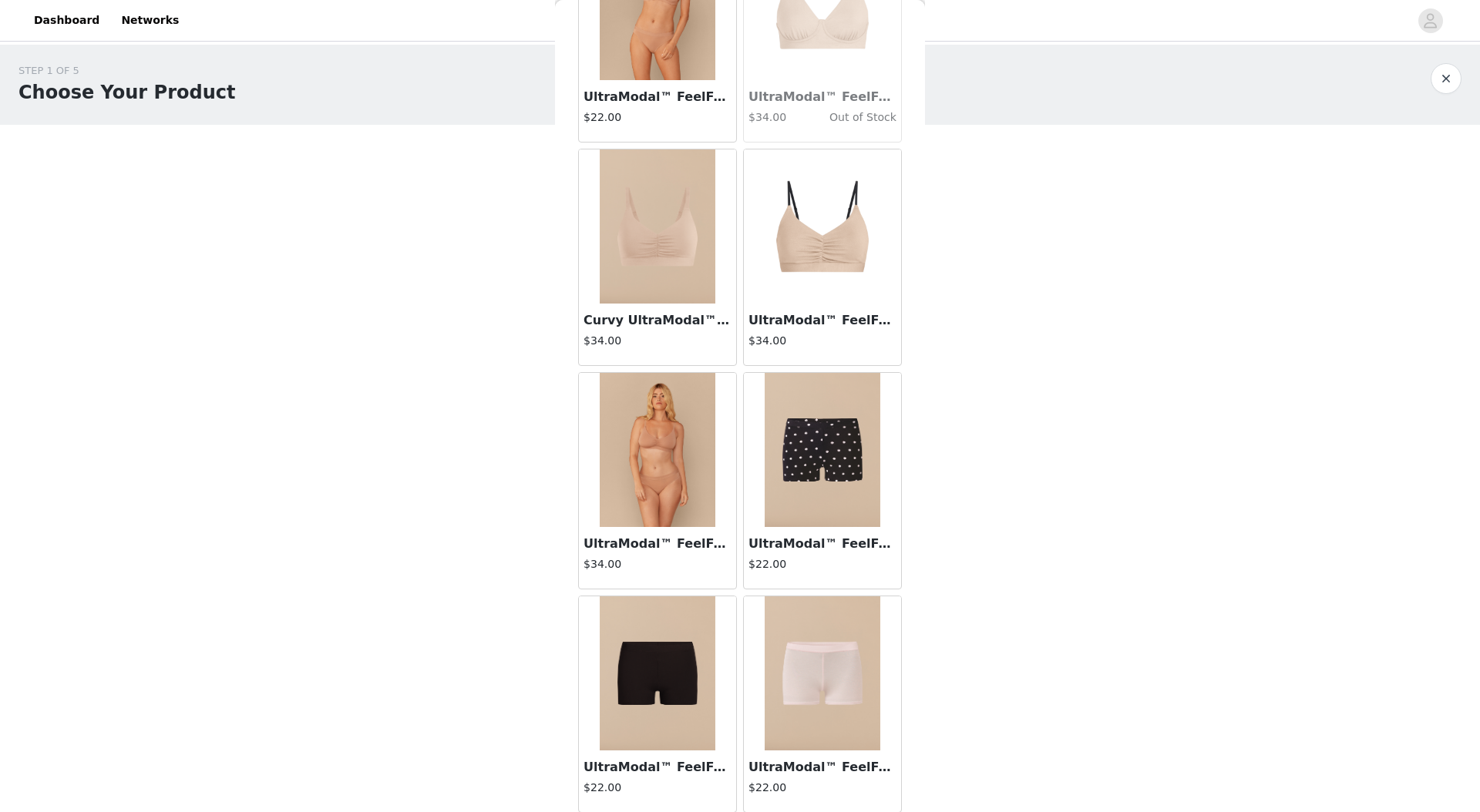
scroll to position [3950, 0]
